Goal: Navigation & Orientation: Find specific page/section

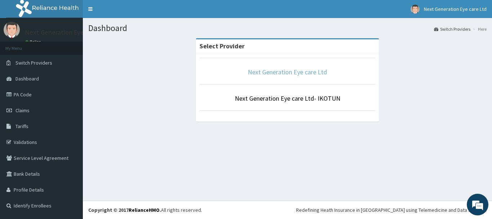
click at [317, 68] on link "Next Generation Eye care Ltd" at bounding box center [287, 72] width 79 height 8
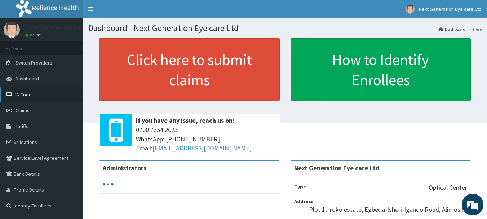
click at [36, 94] on link "PA Code" at bounding box center [41, 95] width 83 height 16
